Goal: Information Seeking & Learning: Learn about a topic

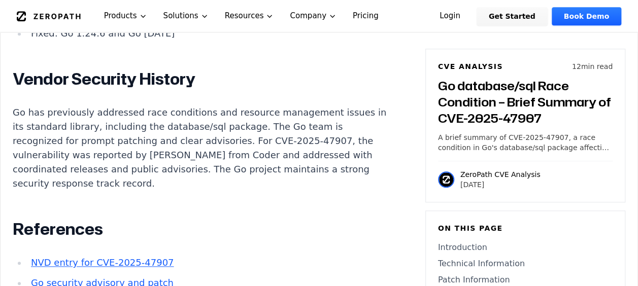
scroll to position [2319, 0]
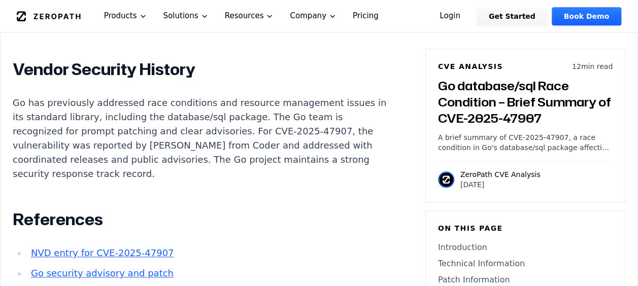
drag, startPoint x: 165, startPoint y: 65, endPoint x: 5, endPoint y: 60, distance: 160.0
drag, startPoint x: 496, startPoint y: 184, endPoint x: 461, endPoint y: 184, distance: 35.0
click at [461, 184] on p "[DATE]" at bounding box center [501, 185] width 80 height 10
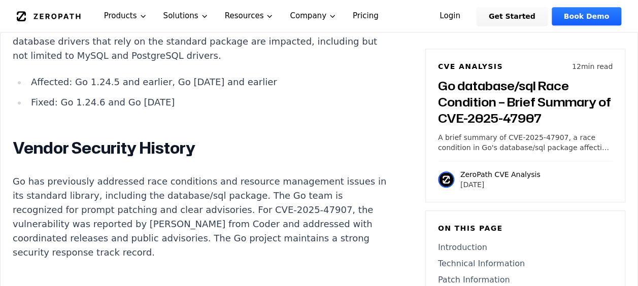
scroll to position [2133, 0]
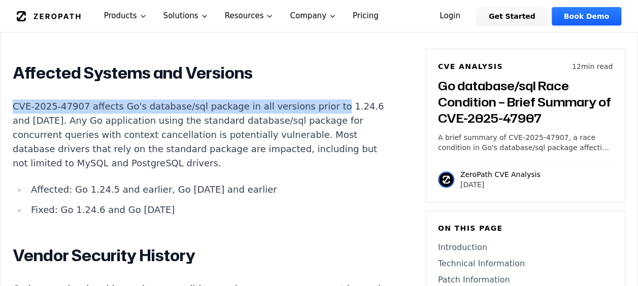
drag, startPoint x: 13, startPoint y: 148, endPoint x: 320, endPoint y: 153, distance: 307.2
click at [320, 153] on p "CVE-2025-47907 affects Go's database/sql package in all versions prior to 1.24.…" at bounding box center [202, 135] width 378 height 71
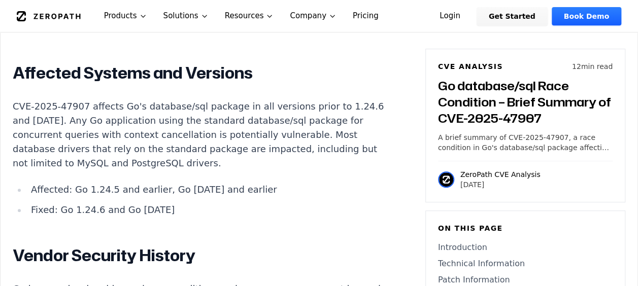
drag, startPoint x: 320, startPoint y: 153, endPoint x: 321, endPoint y: 211, distance: 57.9
click at [321, 171] on p "CVE-2025-47907 affects Go's database/sql package in all versions prior to 1.24.…" at bounding box center [202, 135] width 378 height 71
drag, startPoint x: 12, startPoint y: 162, endPoint x: 100, endPoint y: 162, distance: 87.3
click at [100, 162] on p "CVE-2025-47907 affects Go's database/sql package in all versions prior to 1.24.…" at bounding box center [202, 135] width 378 height 71
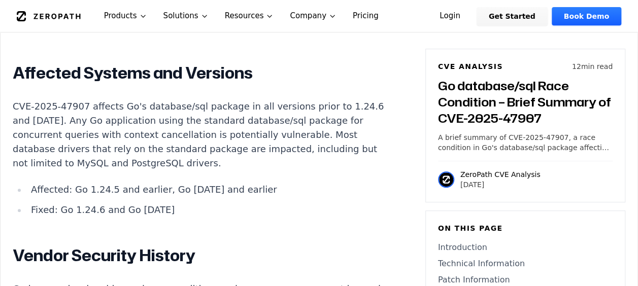
drag, startPoint x: 57, startPoint y: 190, endPoint x: 337, endPoint y: 207, distance: 279.8
